Goal: Task Accomplishment & Management: Manage account settings

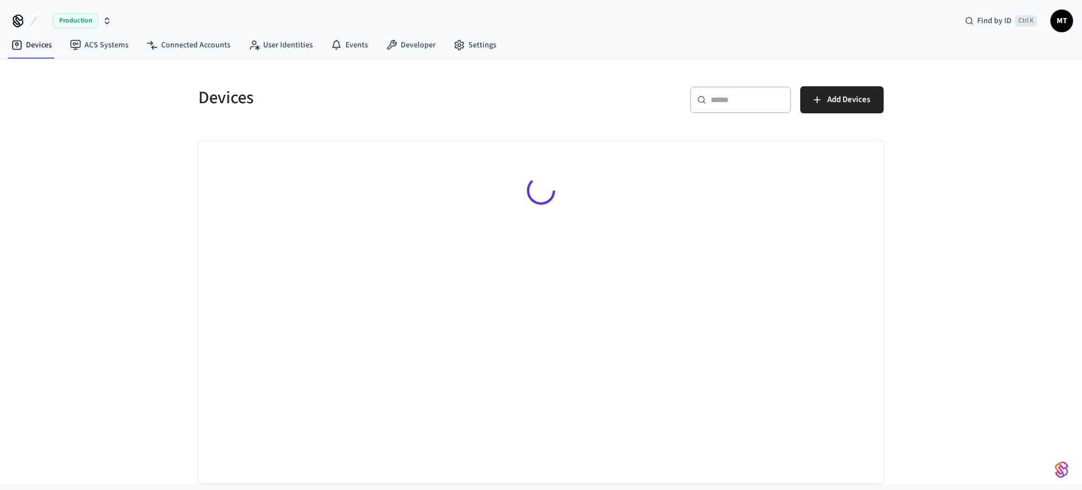
click at [1054, 21] on span "MT" at bounding box center [1062, 21] width 20 height 20
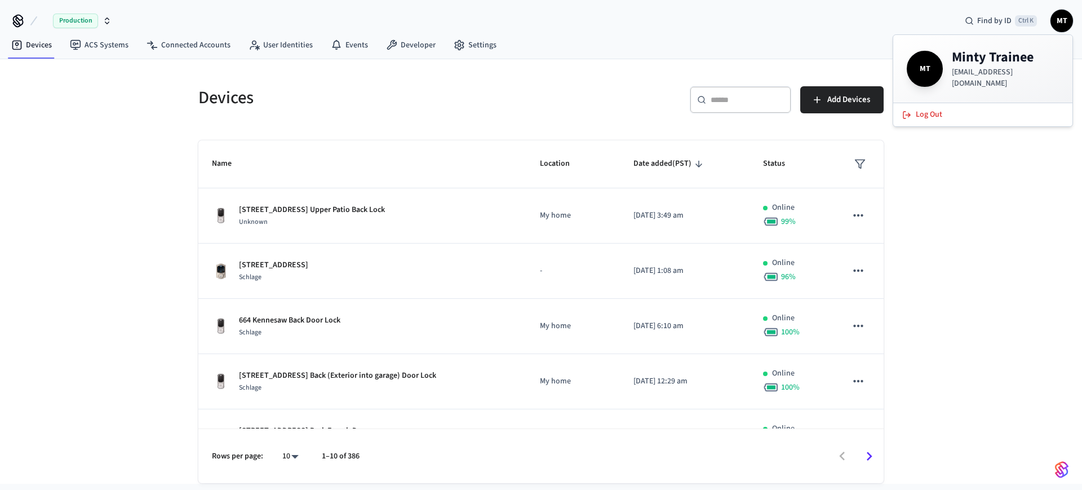
click at [1020, 180] on div "Devices ​ ​ Add Devices Name Location Date added (PST) Status 644 Kennesaw Ave …" at bounding box center [541, 271] width 1082 height 424
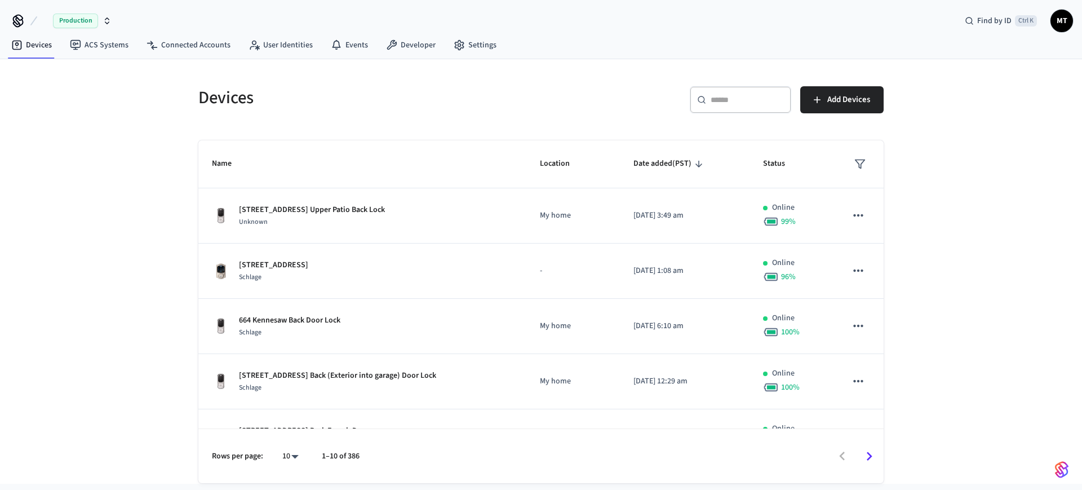
click at [1053, 20] on span "MT" at bounding box center [1062, 21] width 20 height 20
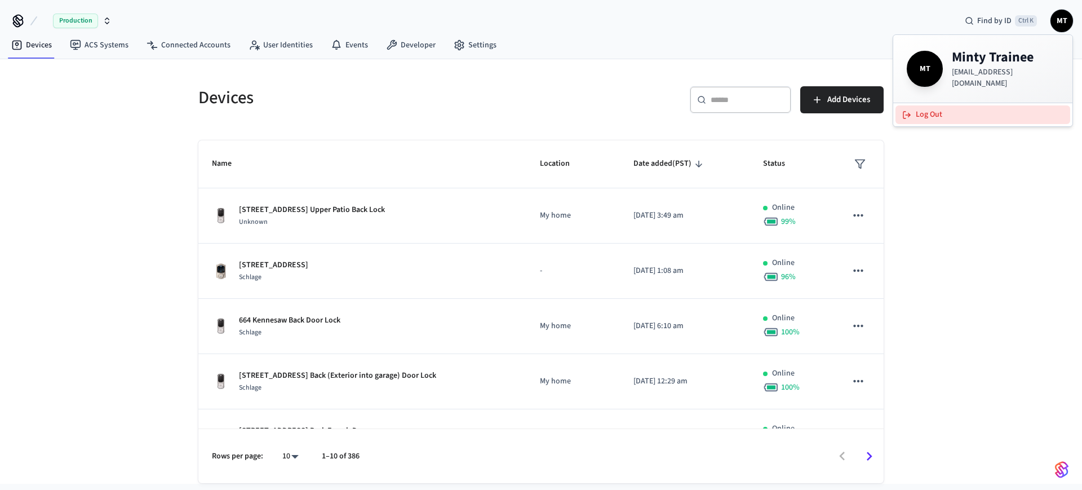
click at [918, 111] on button "Log Out" at bounding box center [982, 114] width 175 height 19
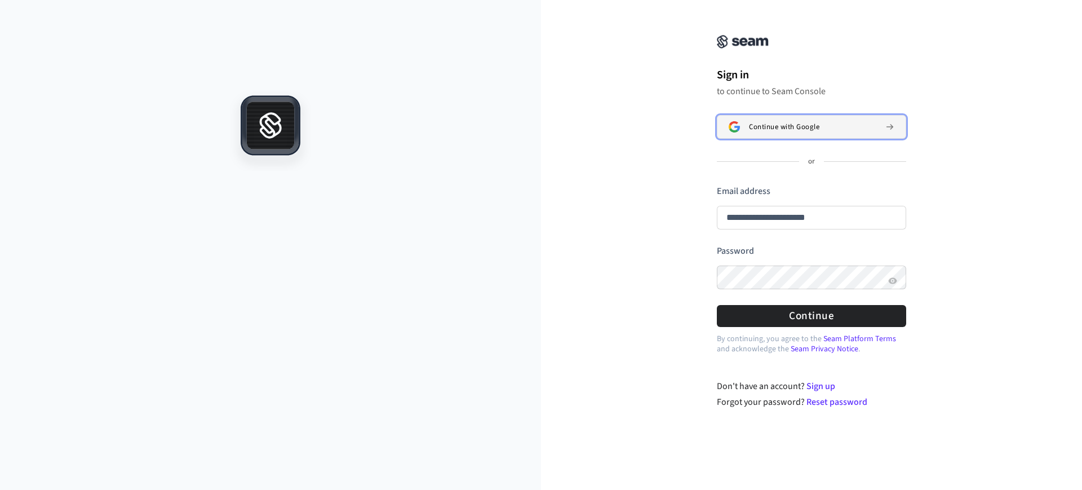
click at [862, 124] on div "Continue with Google" at bounding box center [812, 126] width 127 height 9
type input "**********"
